Goal: Transaction & Acquisition: Purchase product/service

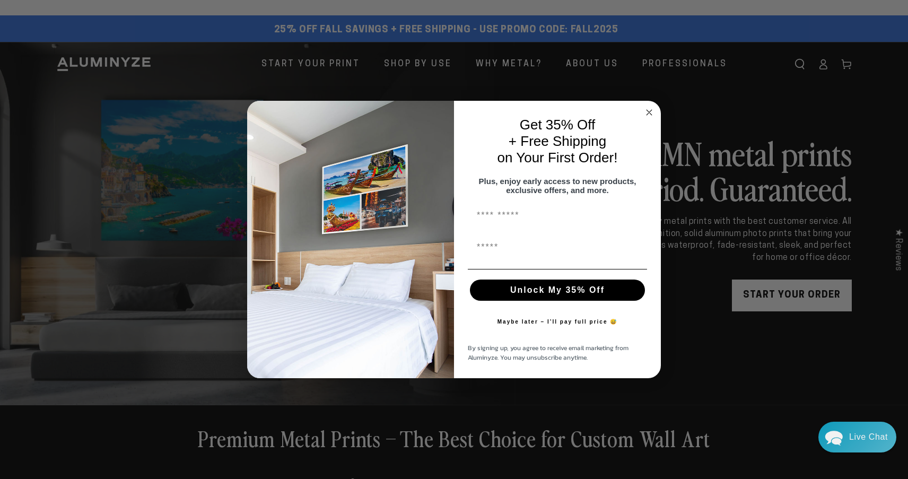
click at [649, 110] on circle "Close dialog" at bounding box center [649, 112] width 12 height 12
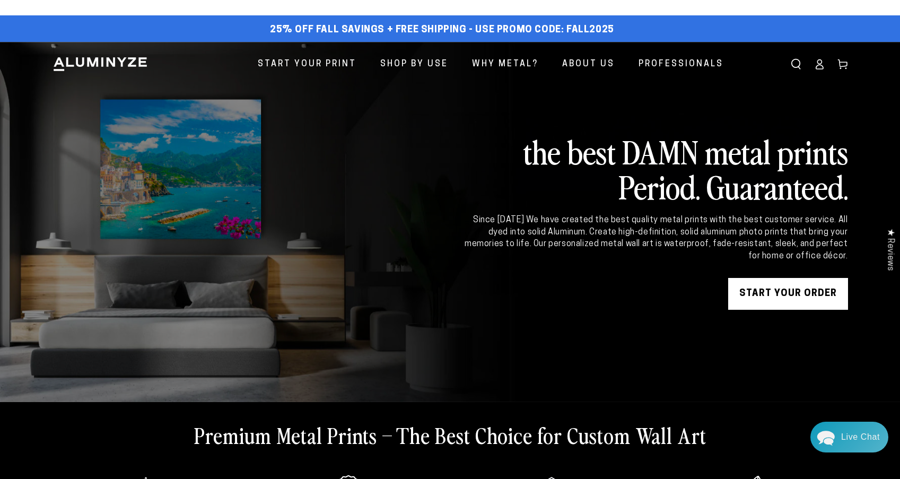
click at [757, 298] on link "START YOUR Order" at bounding box center [788, 294] width 120 height 32
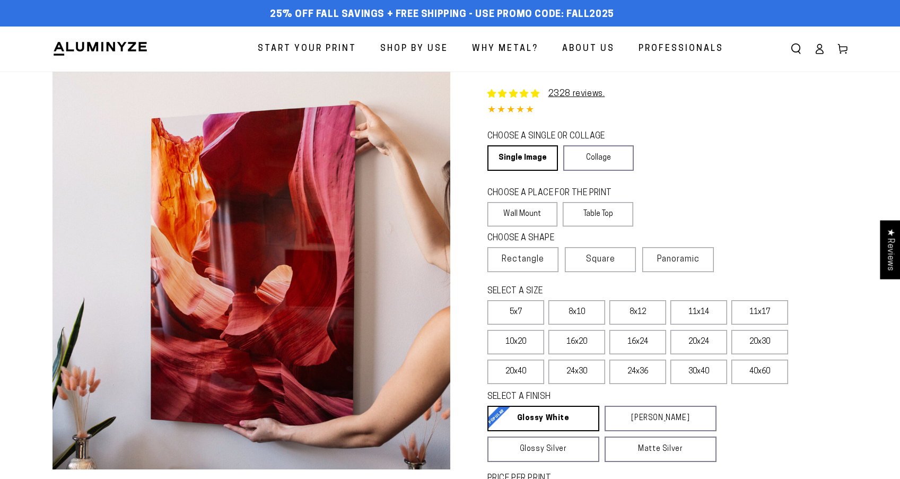
select select "**********"
click at [578, 320] on label "8x10" at bounding box center [576, 312] width 57 height 24
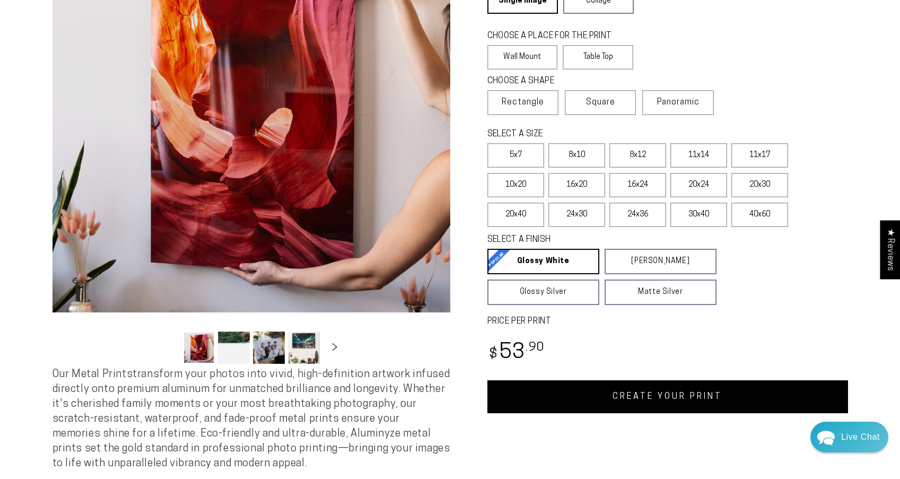
scroll to position [175, 0]
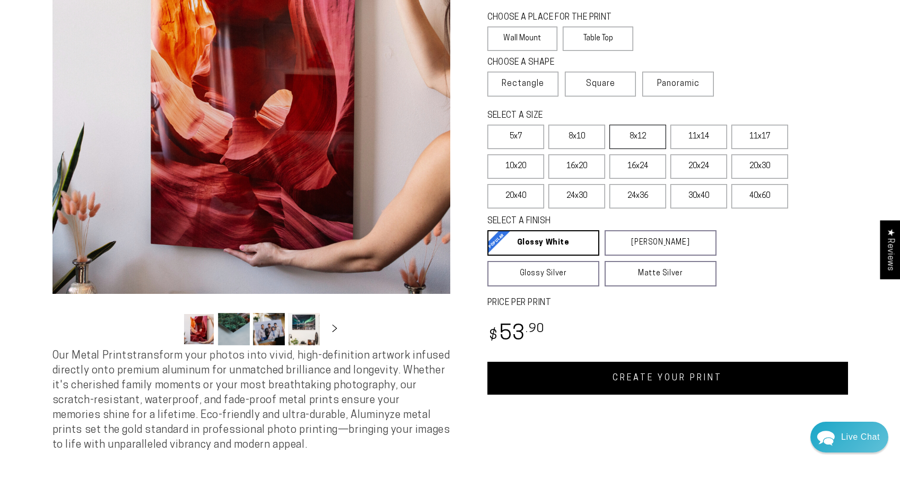
click at [630, 132] on label "8x12" at bounding box center [637, 137] width 57 height 24
click at [608, 375] on link "CREATE YOUR PRINT" at bounding box center [667, 378] width 361 height 33
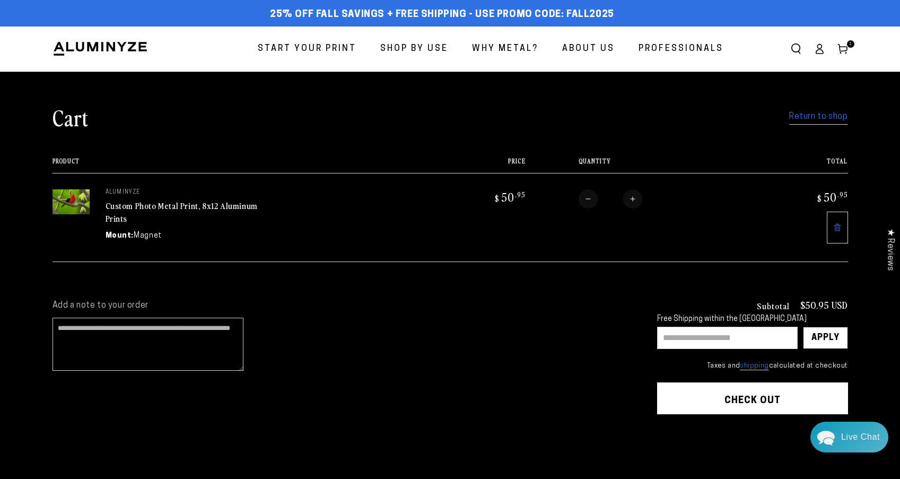
click at [797, 113] on link "Return to shop" at bounding box center [818, 116] width 58 height 15
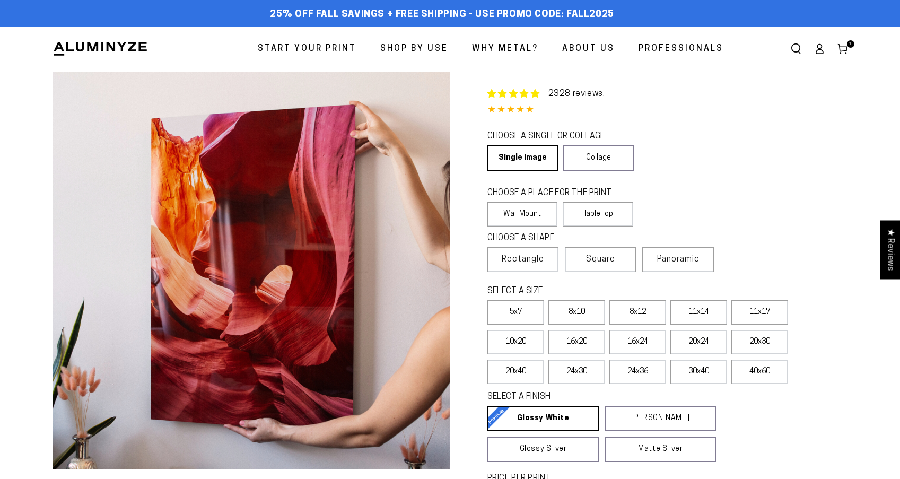
select select "**********"
click at [624, 312] on label "8x12" at bounding box center [637, 312] width 57 height 24
click at [522, 208] on label "Wall Mount" at bounding box center [522, 214] width 71 height 24
click at [633, 313] on label "8x12" at bounding box center [637, 312] width 57 height 24
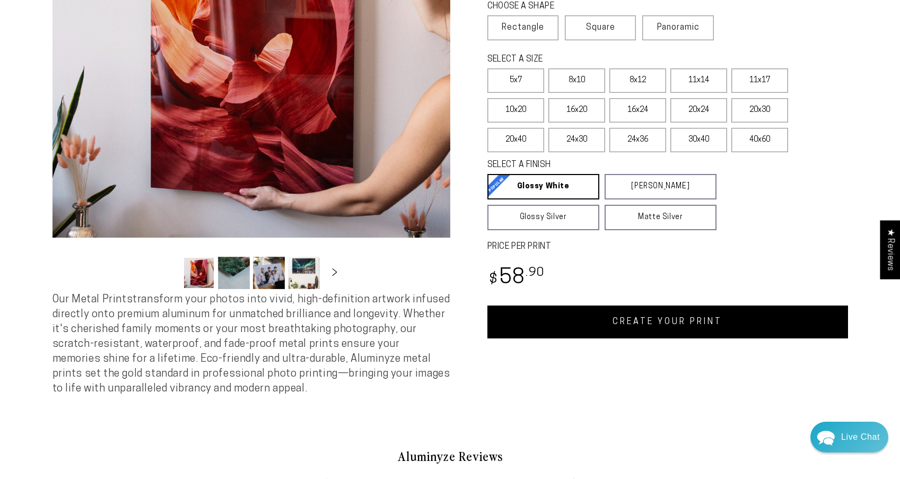
scroll to position [263, 0]
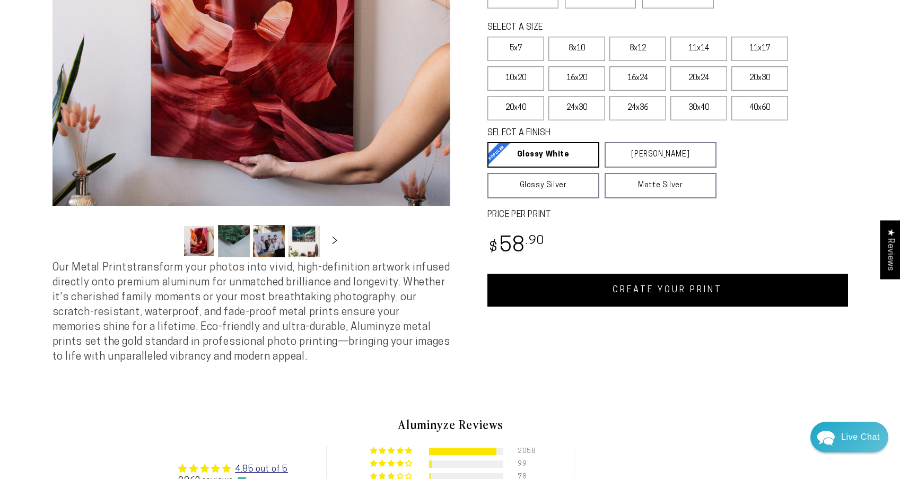
click at [752, 285] on link "CREATE YOUR PRINT" at bounding box center [667, 290] width 361 height 33
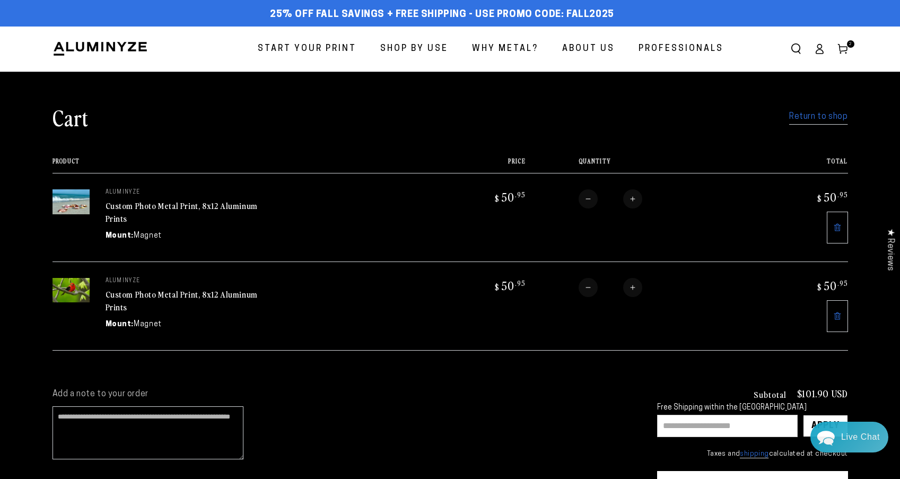
click at [803, 118] on link "Return to shop" at bounding box center [818, 116] width 58 height 15
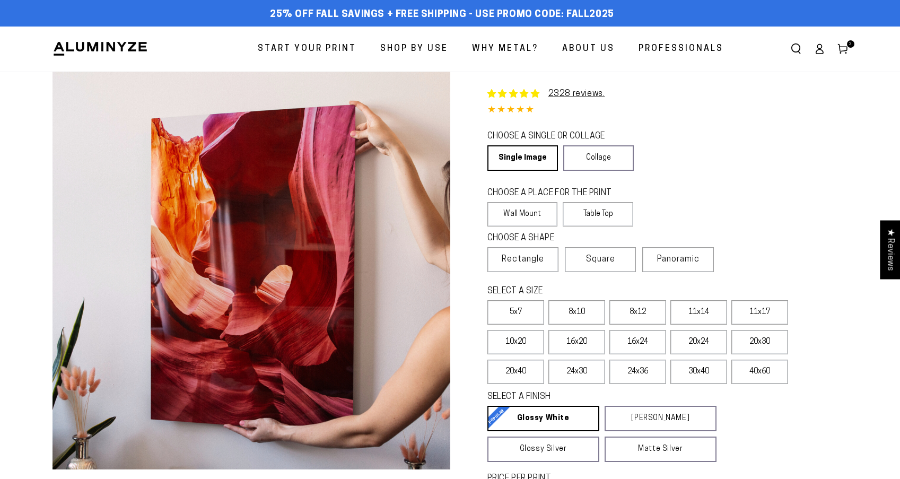
select select "**********"
click at [587, 308] on label "8x10" at bounding box center [576, 312] width 57 height 24
drag, startPoint x: 836, startPoint y: 314, endPoint x: 839, endPoint y: 348, distance: 34.1
click at [839, 348] on fieldset "SELECT A SIZE Learn more 5x7 8x10" at bounding box center [664, 337] width 354 height 104
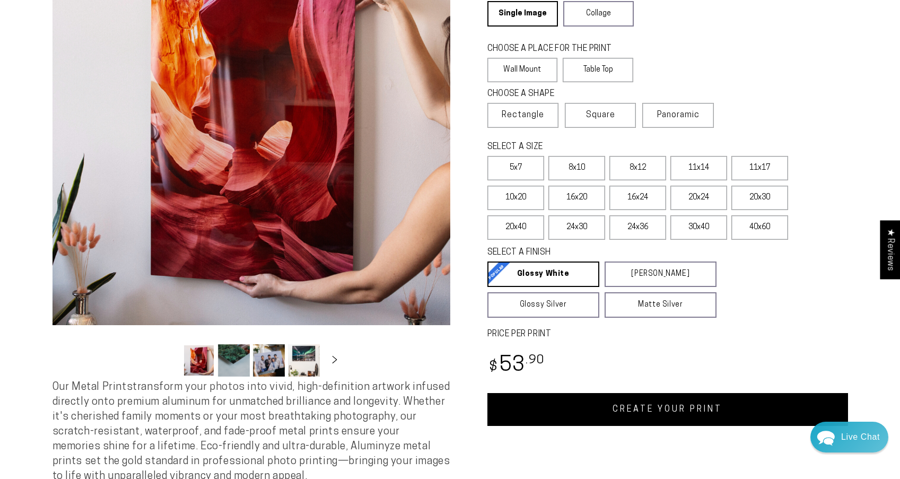
scroll to position [157, 0]
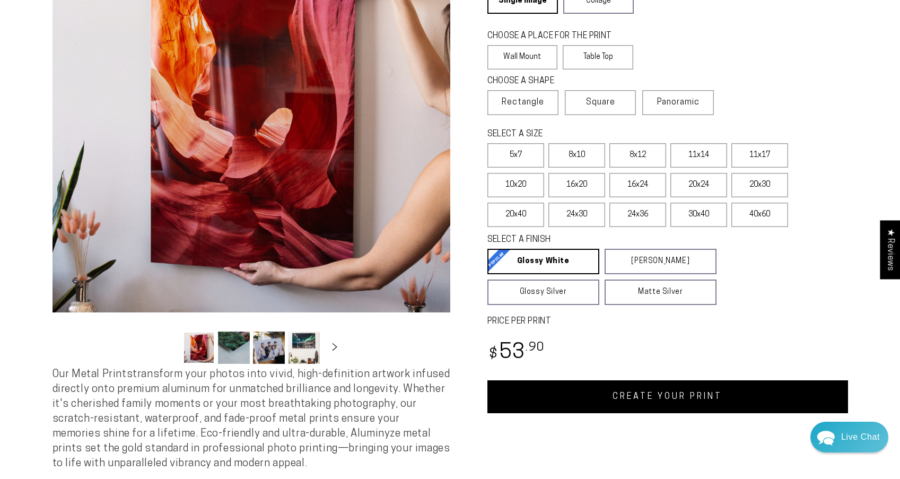
click at [689, 399] on link "CREATE YOUR PRINT" at bounding box center [667, 396] width 361 height 33
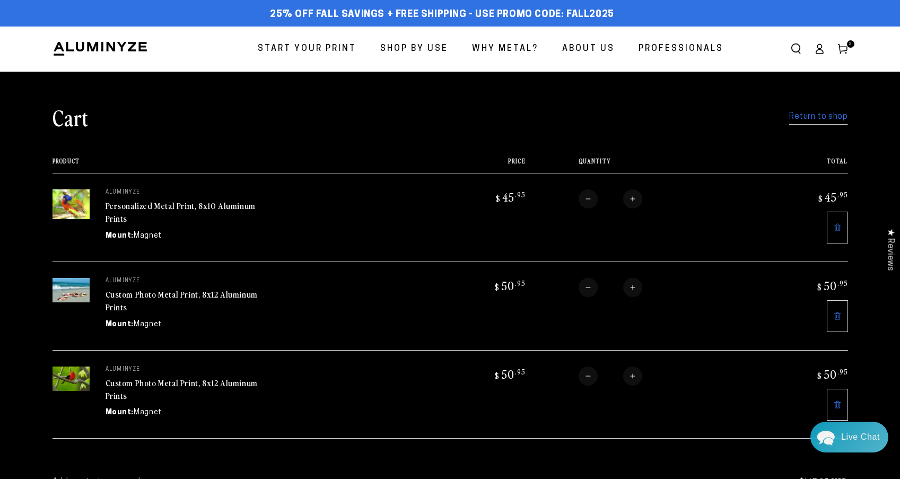
click at [820, 118] on link "Return to shop" at bounding box center [818, 116] width 58 height 15
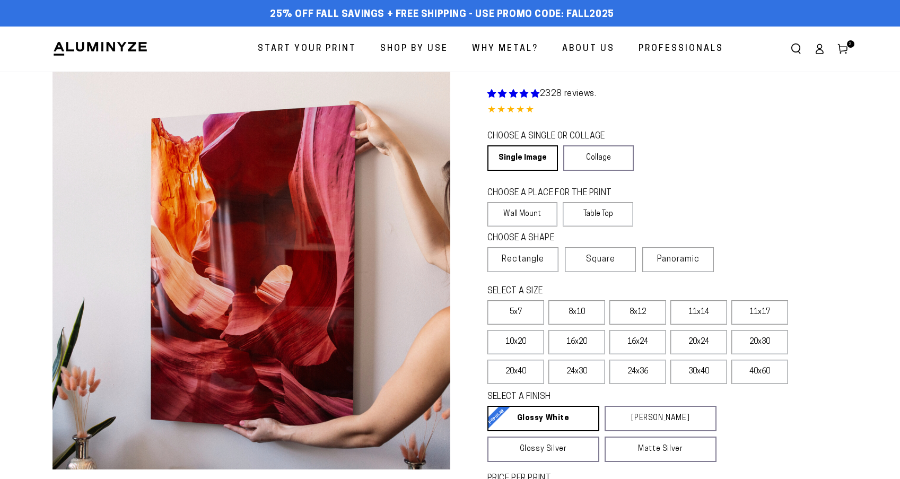
select select "**********"
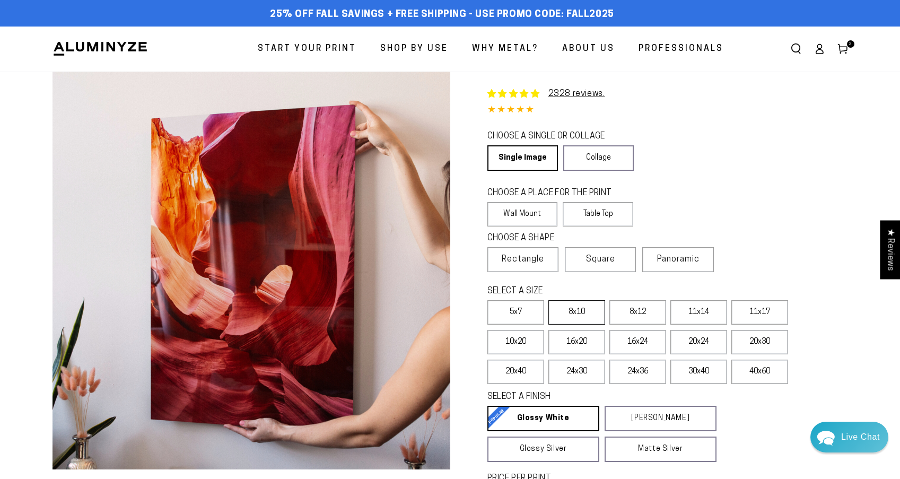
click at [575, 313] on label "8x10" at bounding box center [576, 312] width 57 height 24
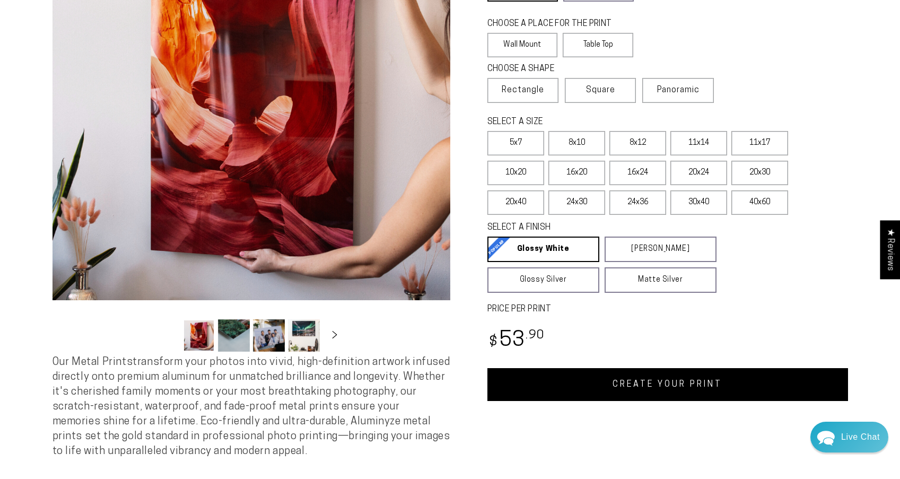
scroll to position [188, 0]
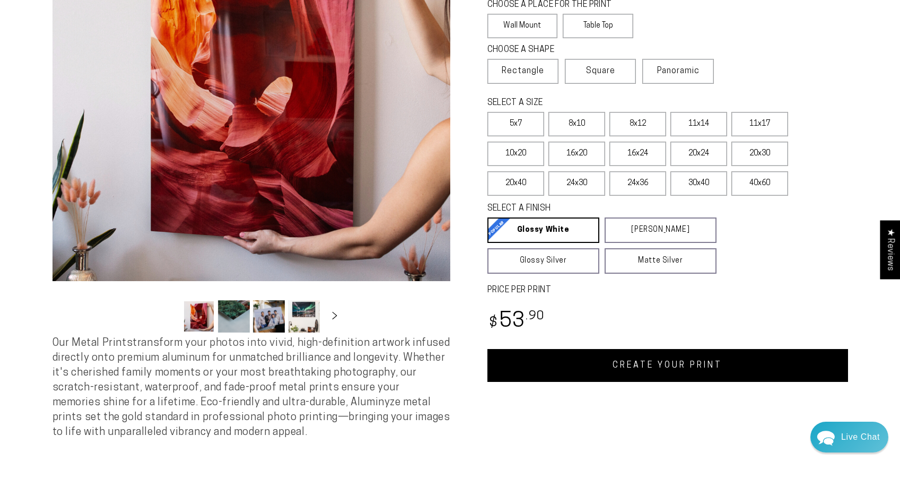
click at [672, 371] on link "CREATE YOUR PRINT" at bounding box center [667, 365] width 361 height 33
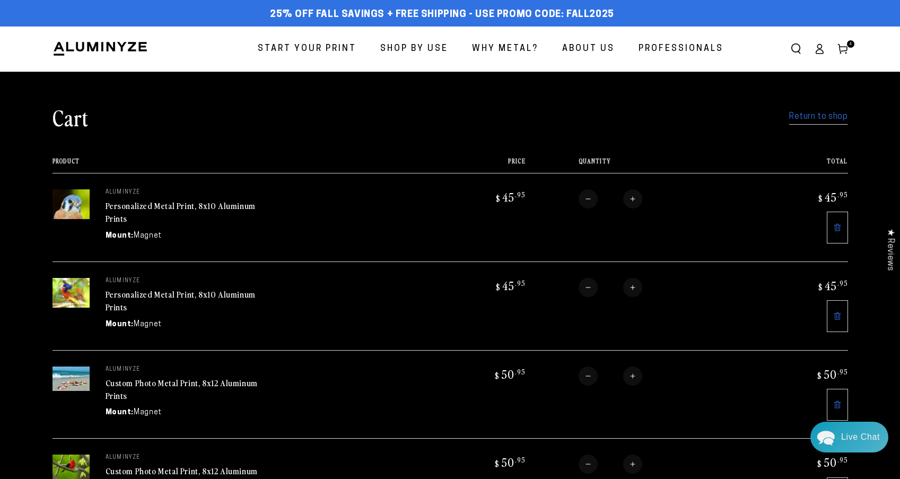
click at [803, 116] on link "Return to shop" at bounding box center [818, 116] width 58 height 15
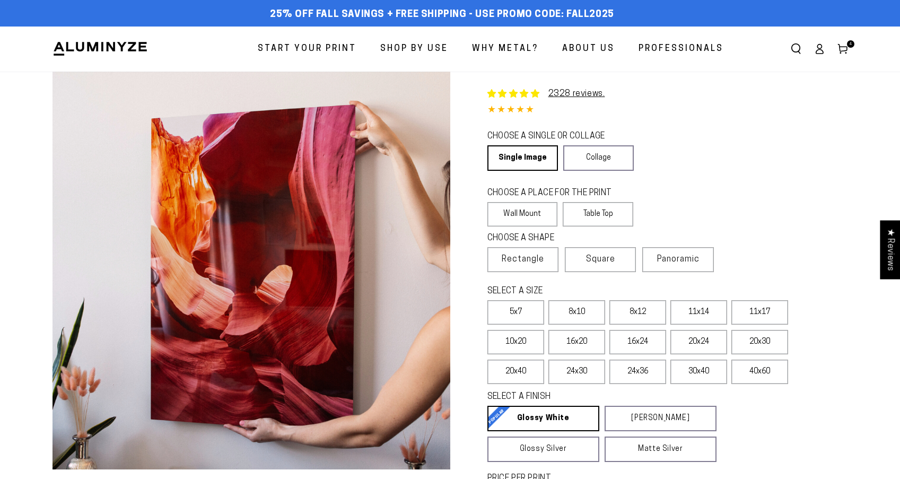
select select "**********"
click at [581, 316] on label "8x10" at bounding box center [576, 312] width 57 height 24
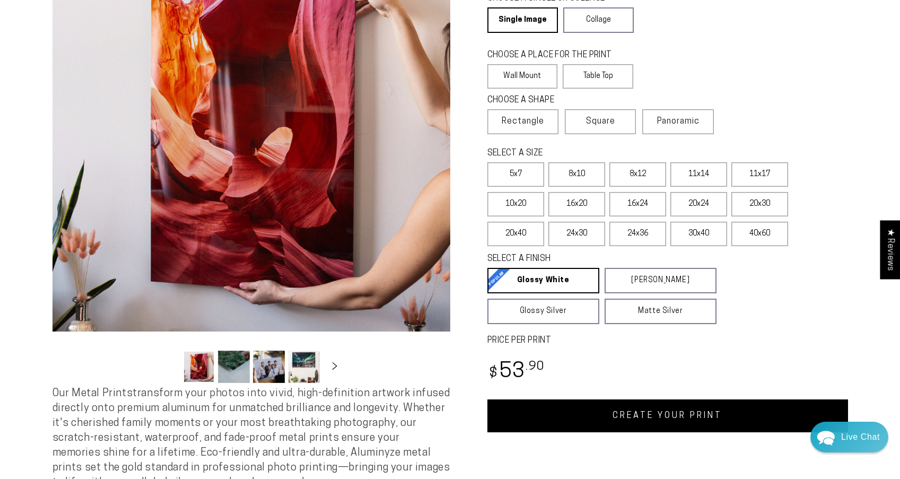
scroll to position [151, 0]
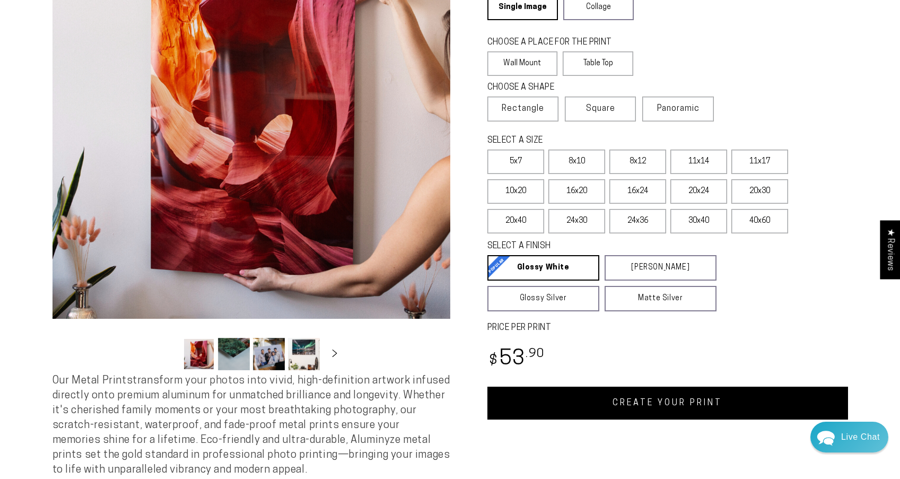
click at [644, 385] on div "Single Product 2328 reviews. 4.85 / 5.0 (2260) 2260 total reviews CHOOSE A SING…" at bounding box center [649, 170] width 398 height 498
click at [648, 402] on link "CREATE YOUR PRINT" at bounding box center [667, 403] width 361 height 33
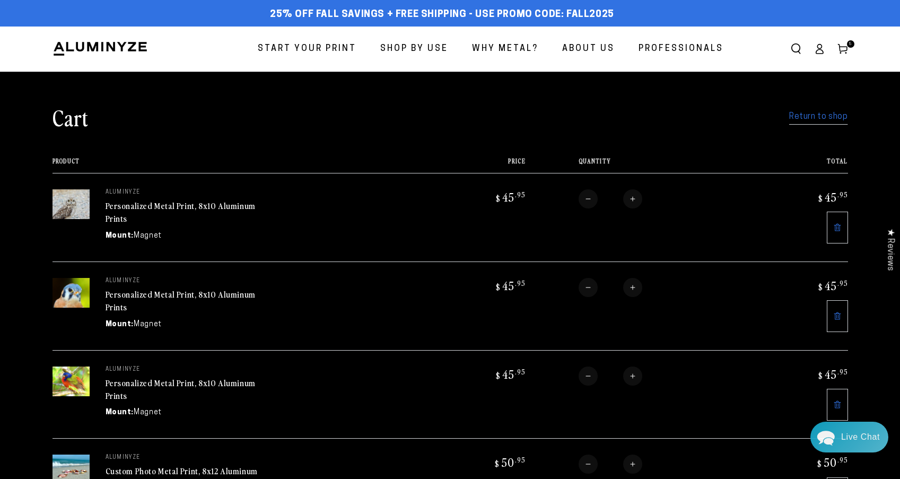
click at [813, 119] on link "Return to shop" at bounding box center [818, 116] width 58 height 15
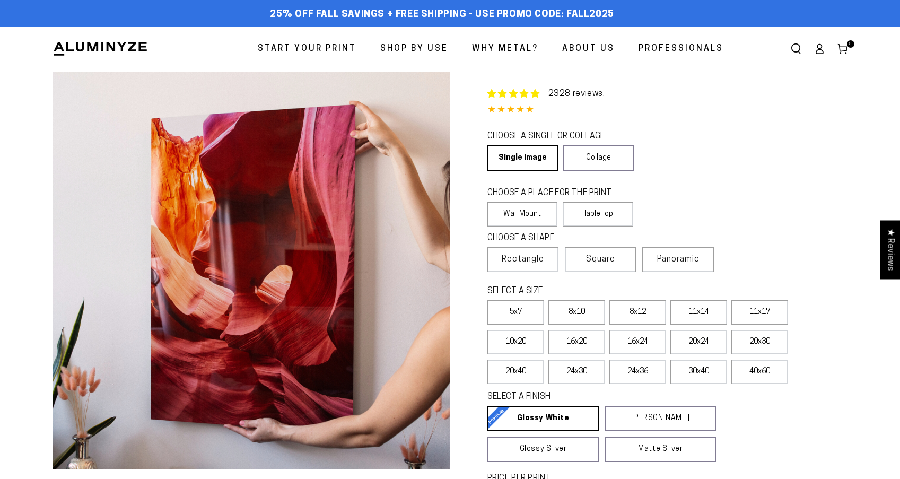
select select "**********"
click at [594, 307] on label "8x10" at bounding box center [576, 312] width 57 height 24
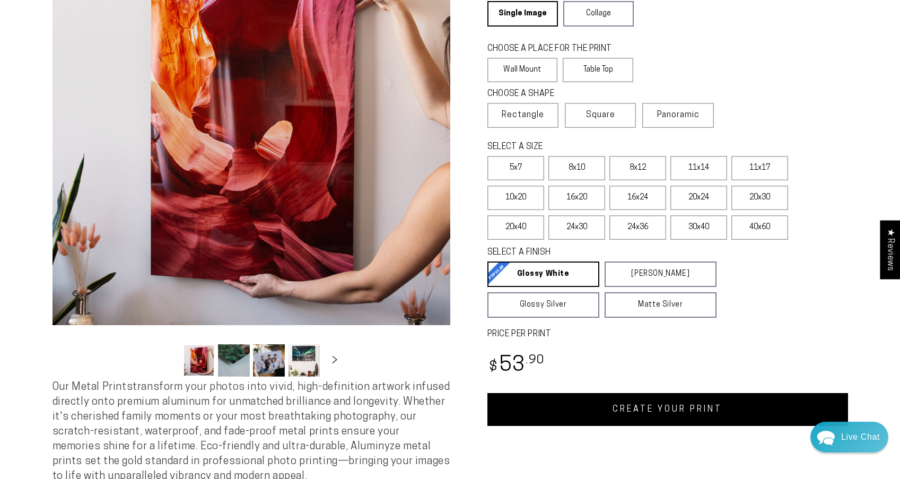
scroll to position [151, 0]
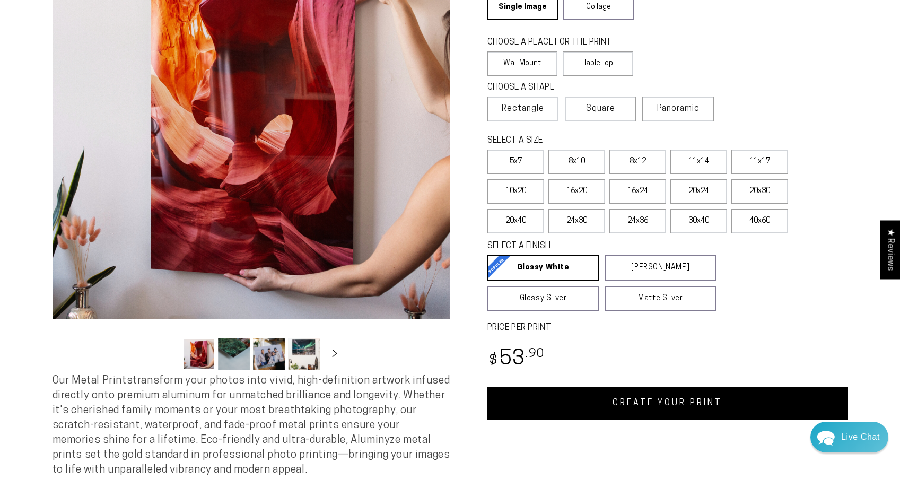
click at [646, 405] on link "CREATE YOUR PRINT" at bounding box center [667, 403] width 361 height 33
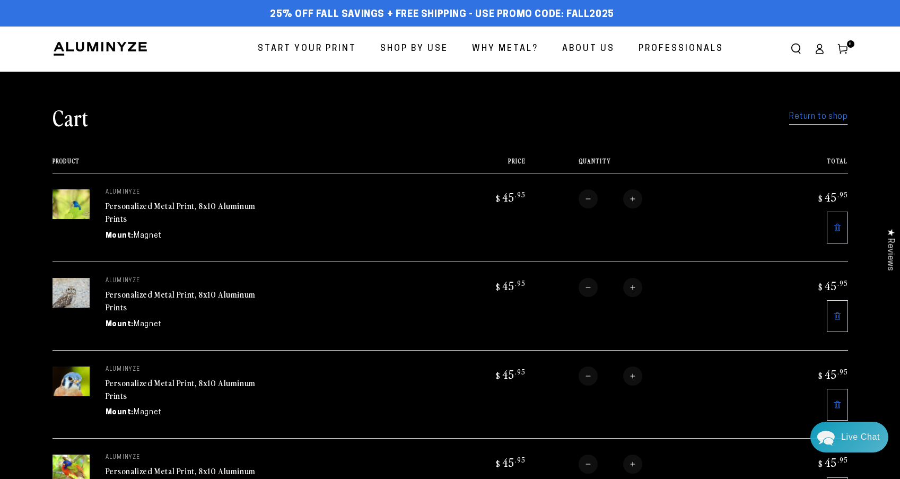
click at [811, 116] on link "Return to shop" at bounding box center [818, 116] width 58 height 15
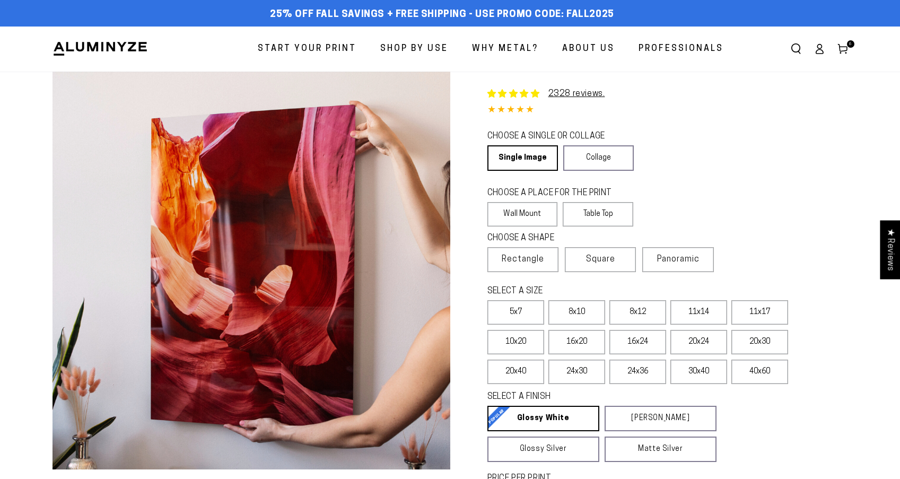
select select "**********"
click at [584, 304] on label "8x10" at bounding box center [576, 312] width 57 height 24
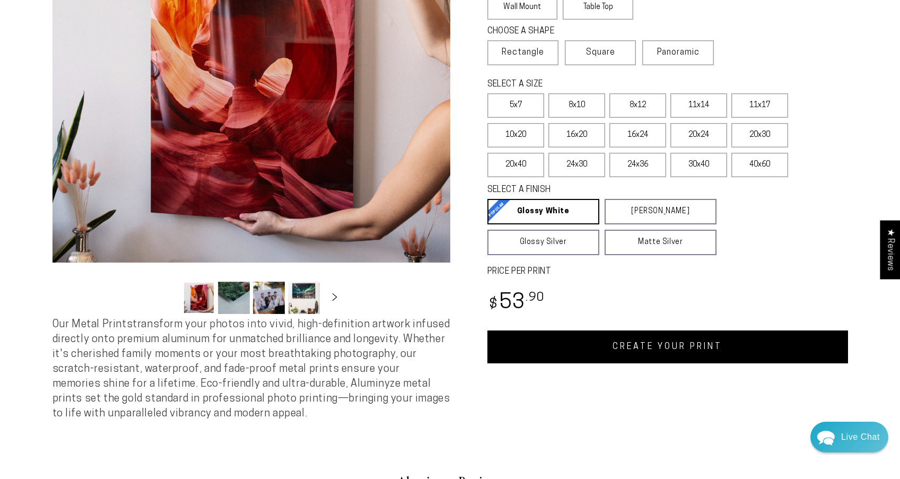
scroll to position [213, 0]
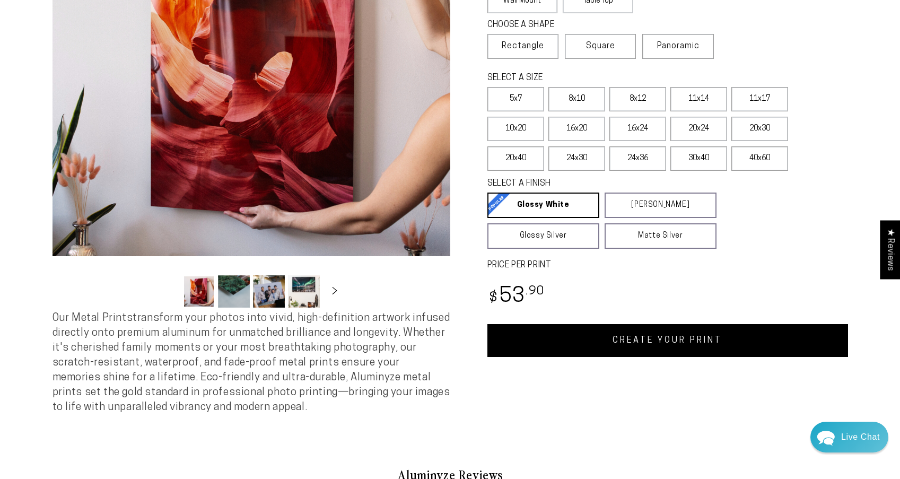
click at [670, 340] on link "CREATE YOUR PRINT" at bounding box center [667, 340] width 361 height 33
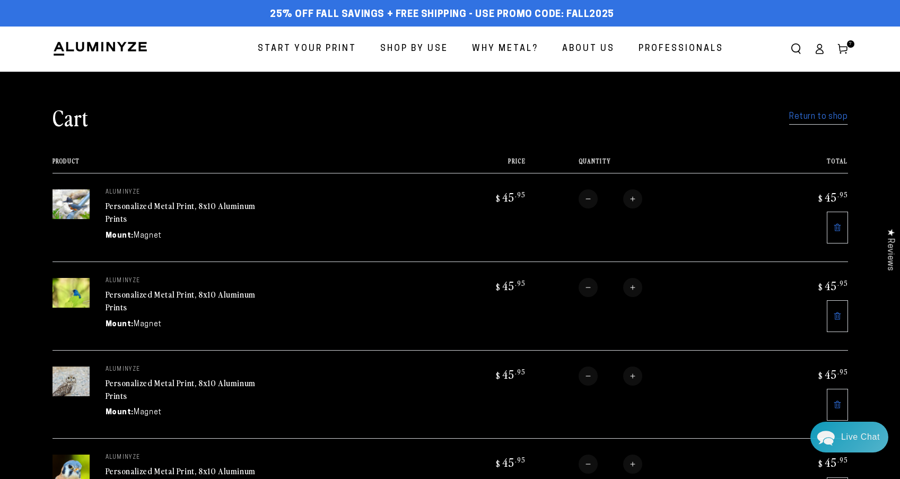
click at [816, 115] on link "Return to shop" at bounding box center [818, 116] width 58 height 15
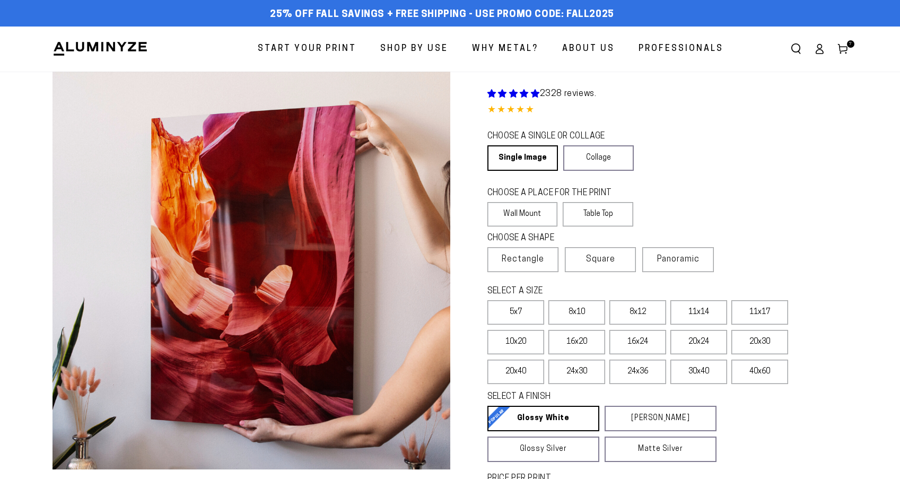
select select "**********"
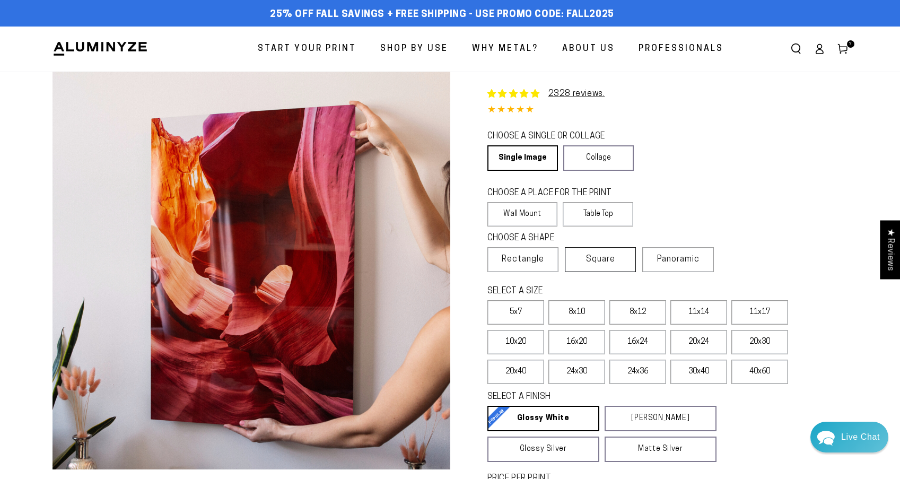
click at [587, 258] on label "Square" at bounding box center [600, 259] width 71 height 25
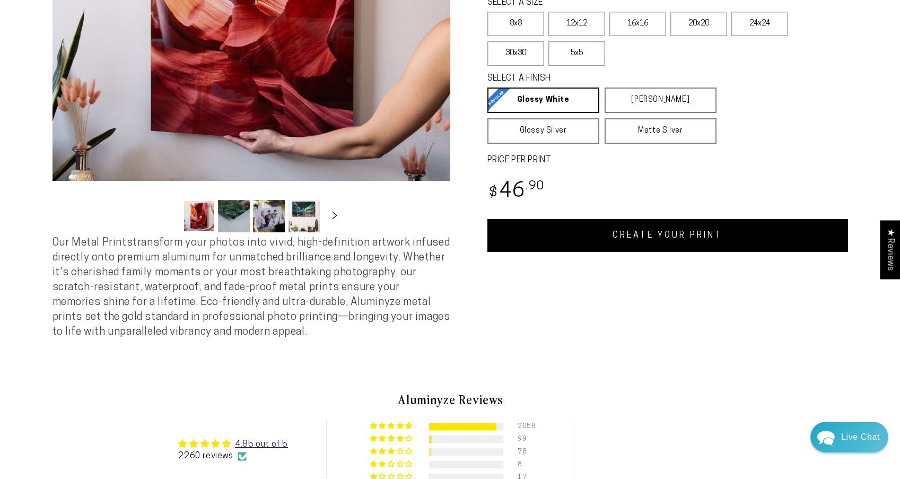
scroll to position [301, 0]
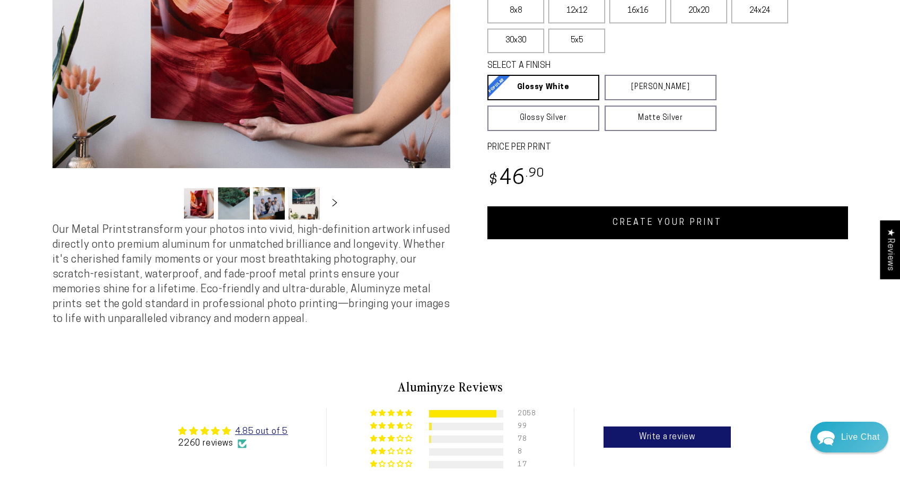
click at [717, 225] on link "CREATE YOUR PRINT" at bounding box center [667, 222] width 361 height 33
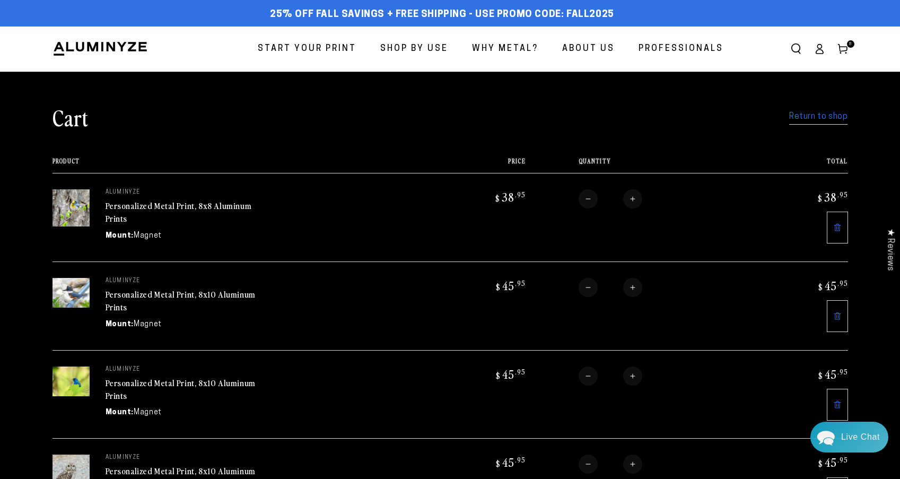
click at [818, 115] on link "Return to shop" at bounding box center [818, 116] width 58 height 15
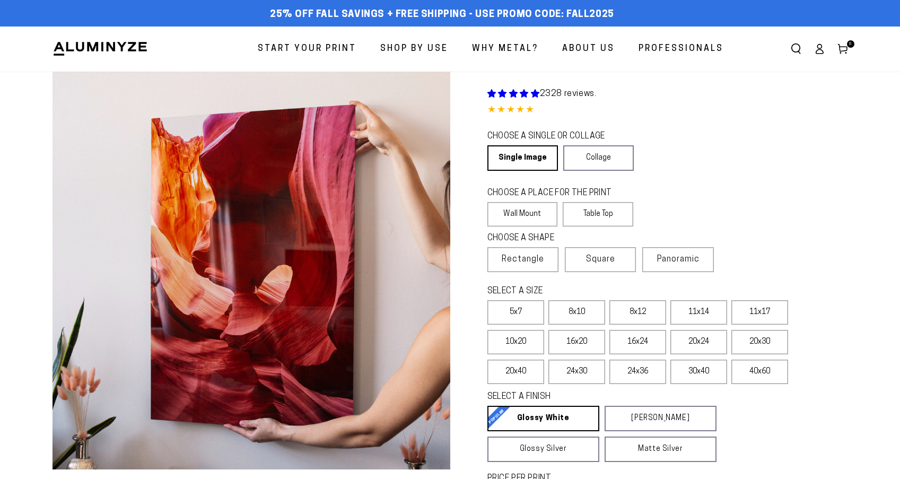
select select "**********"
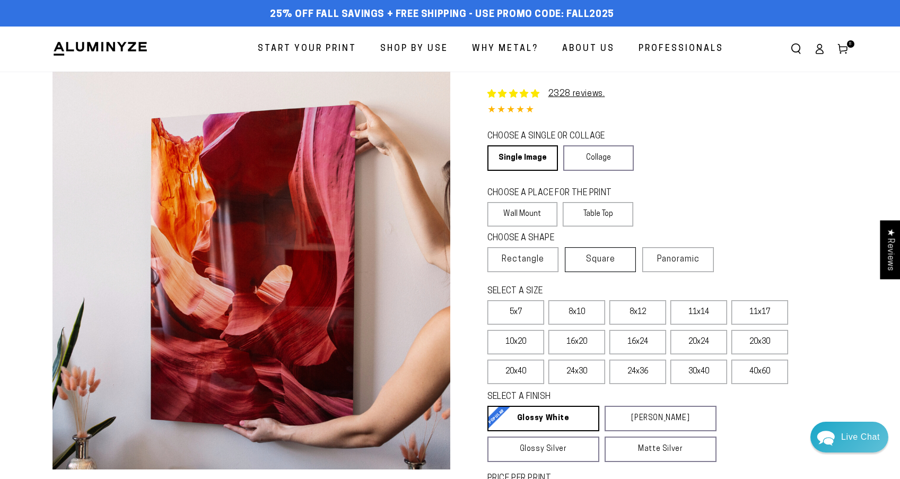
click at [610, 255] on span "Square" at bounding box center [600, 259] width 29 height 13
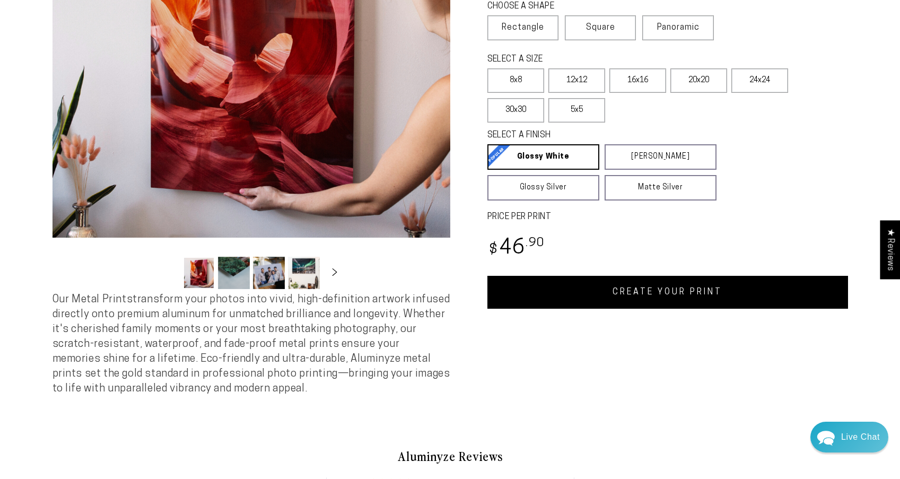
scroll to position [238, 0]
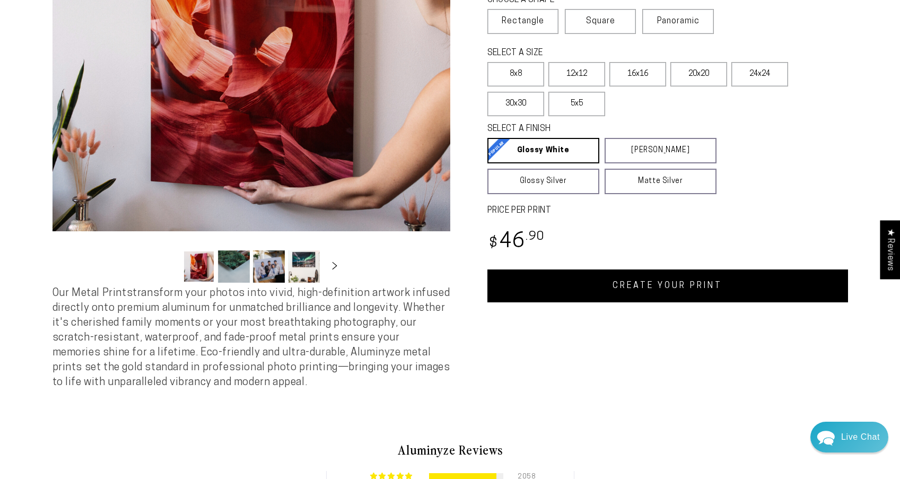
click at [707, 275] on link "CREATE YOUR PRINT" at bounding box center [667, 285] width 361 height 33
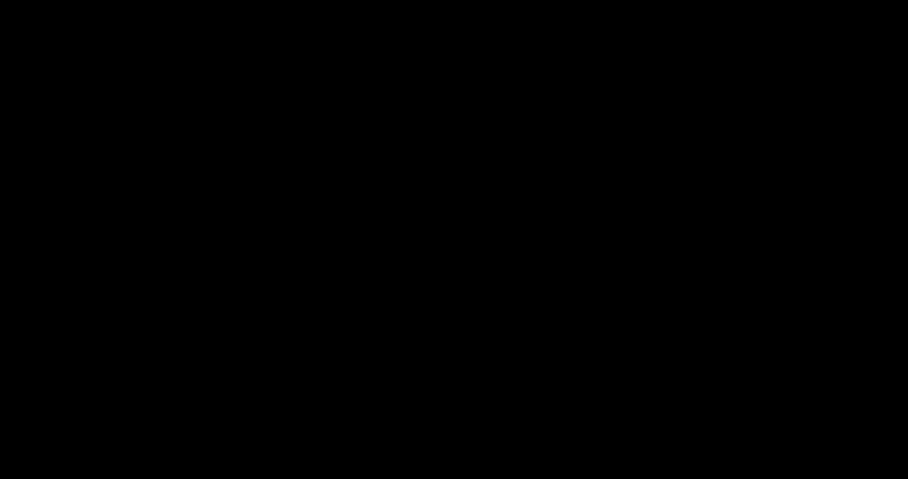
click at [857, 199] on body at bounding box center [454, 239] width 908 height 479
click at [704, 310] on body at bounding box center [454, 239] width 908 height 479
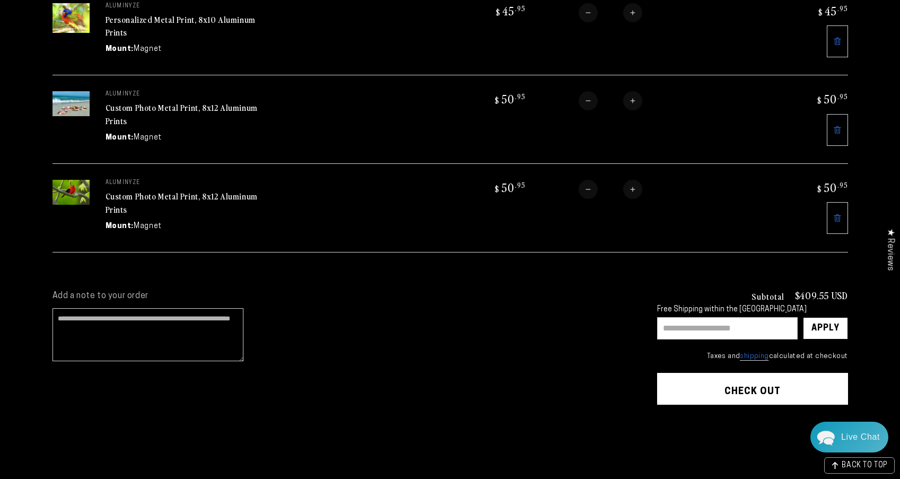
scroll to position [718, 0]
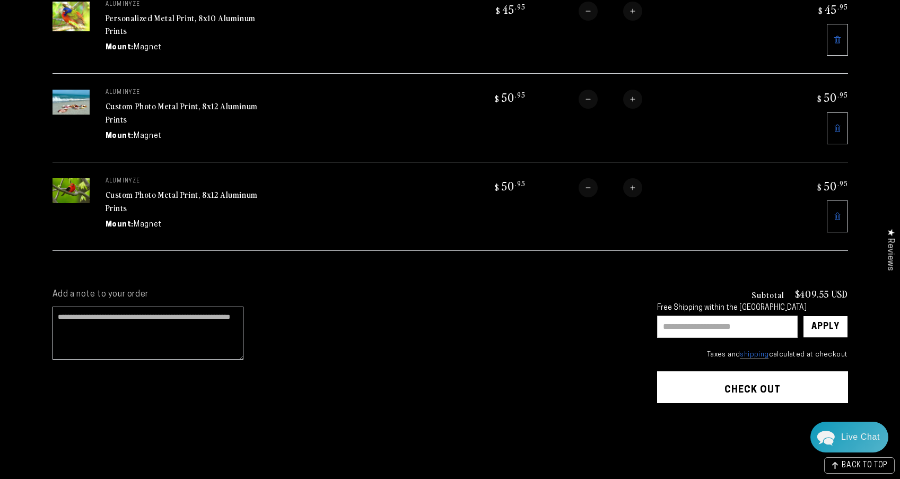
click at [663, 319] on input "text" at bounding box center [727, 326] width 140 height 22
type input "*******"
click at [829, 318] on div "Apply" at bounding box center [825, 326] width 28 height 21
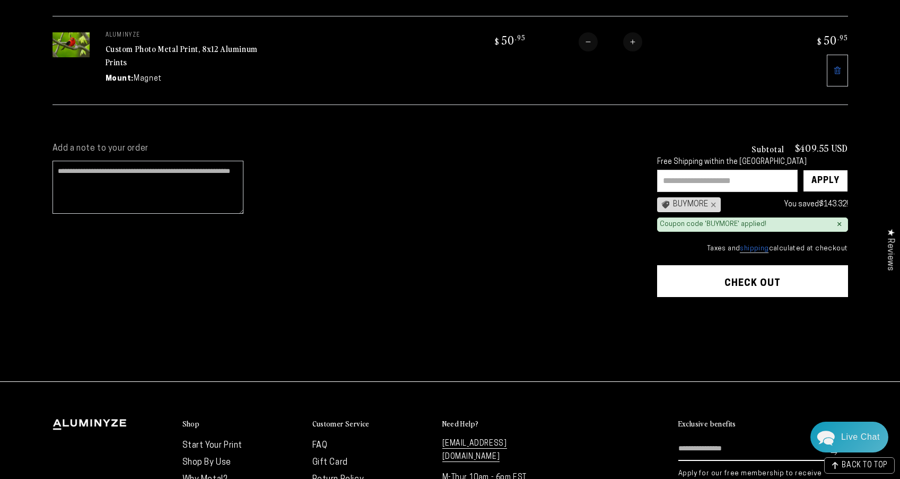
scroll to position [863, 0]
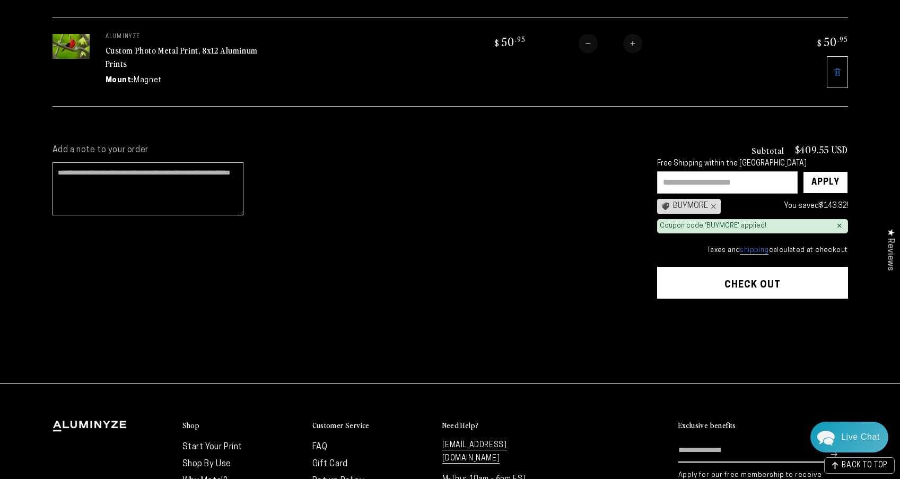
click at [769, 268] on button "Check out" at bounding box center [752, 283] width 191 height 32
